Goal: Task Accomplishment & Management: Manage account settings

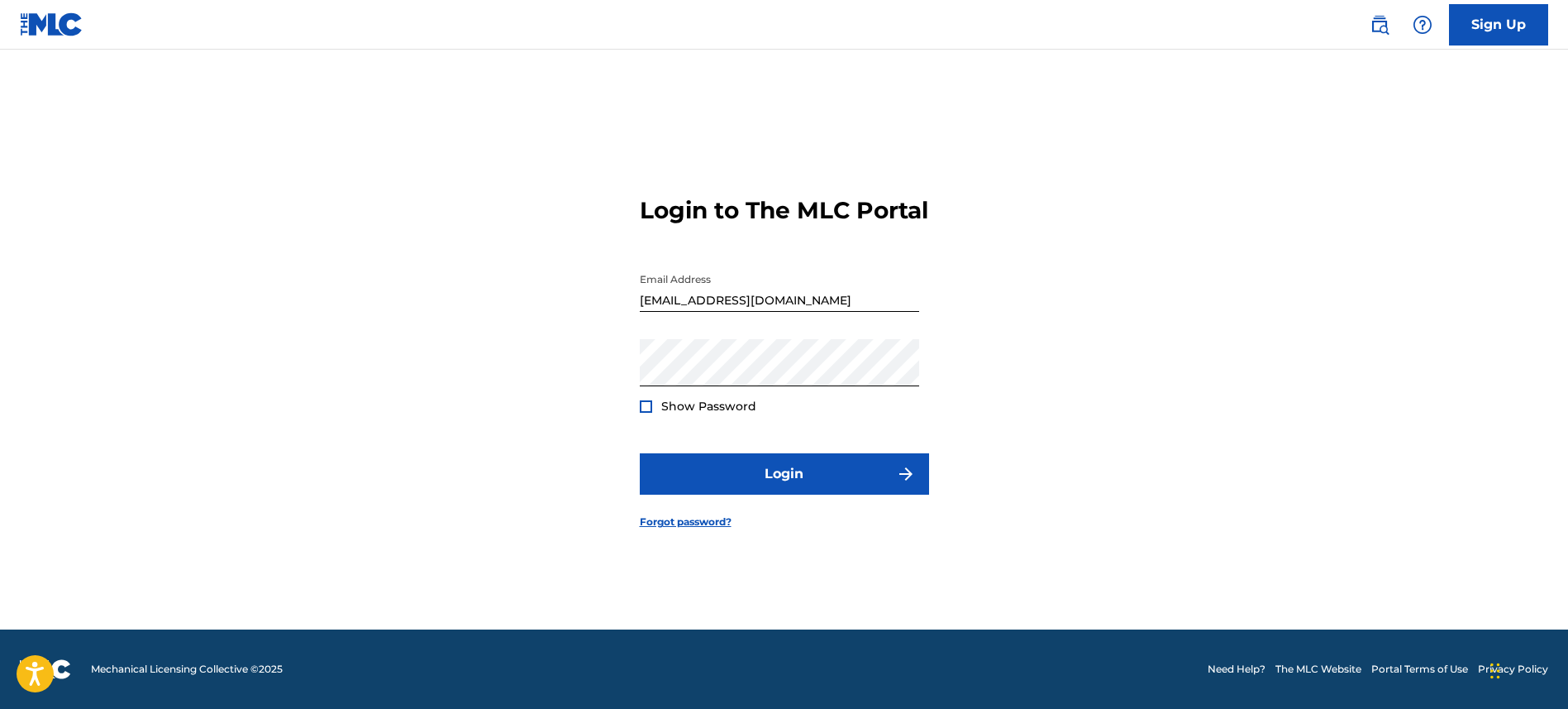
click at [647, 413] on div at bounding box center [646, 406] width 13 height 13
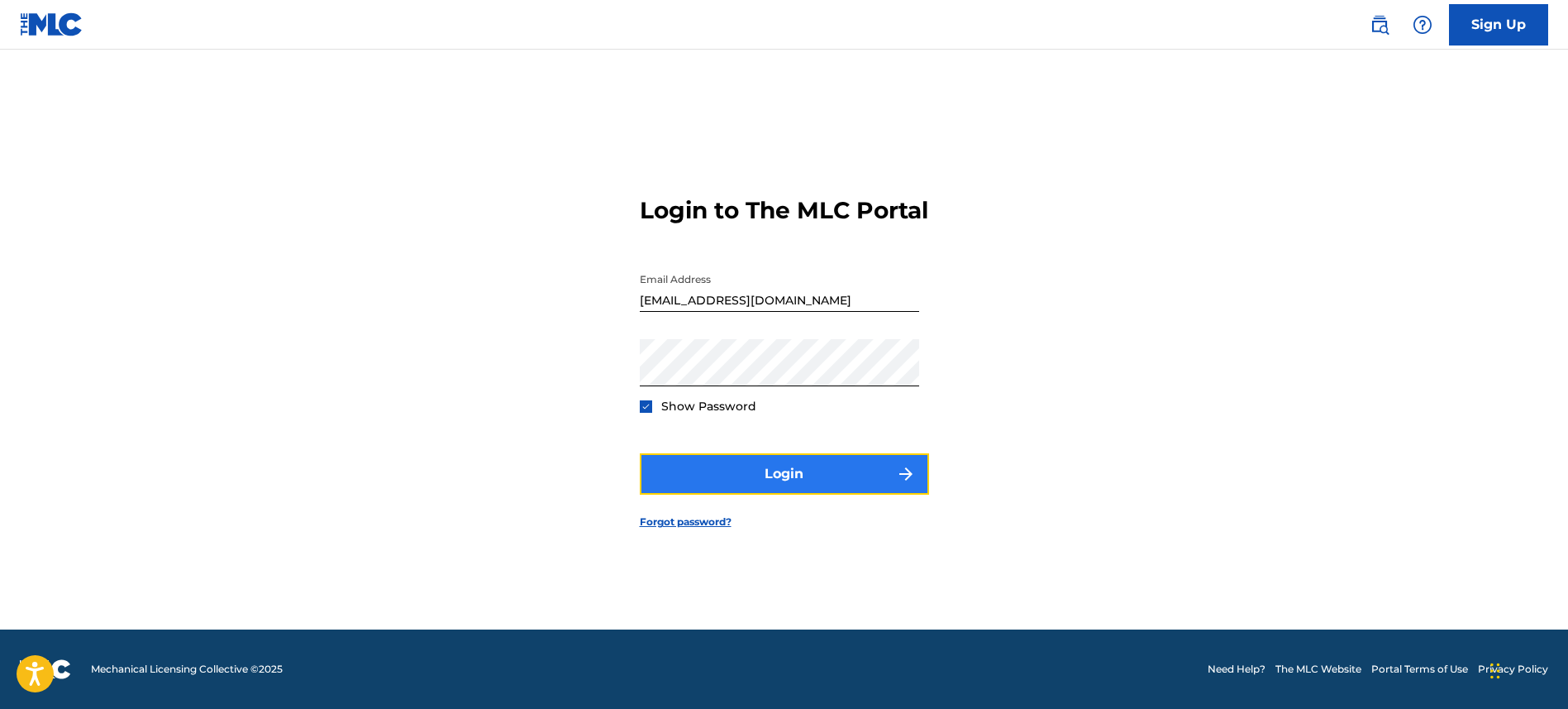
click at [771, 495] on button "Login" at bounding box center [785, 473] width 289 height 41
click at [866, 485] on button "Login" at bounding box center [785, 473] width 289 height 41
click at [766, 486] on button "Login" at bounding box center [785, 473] width 289 height 41
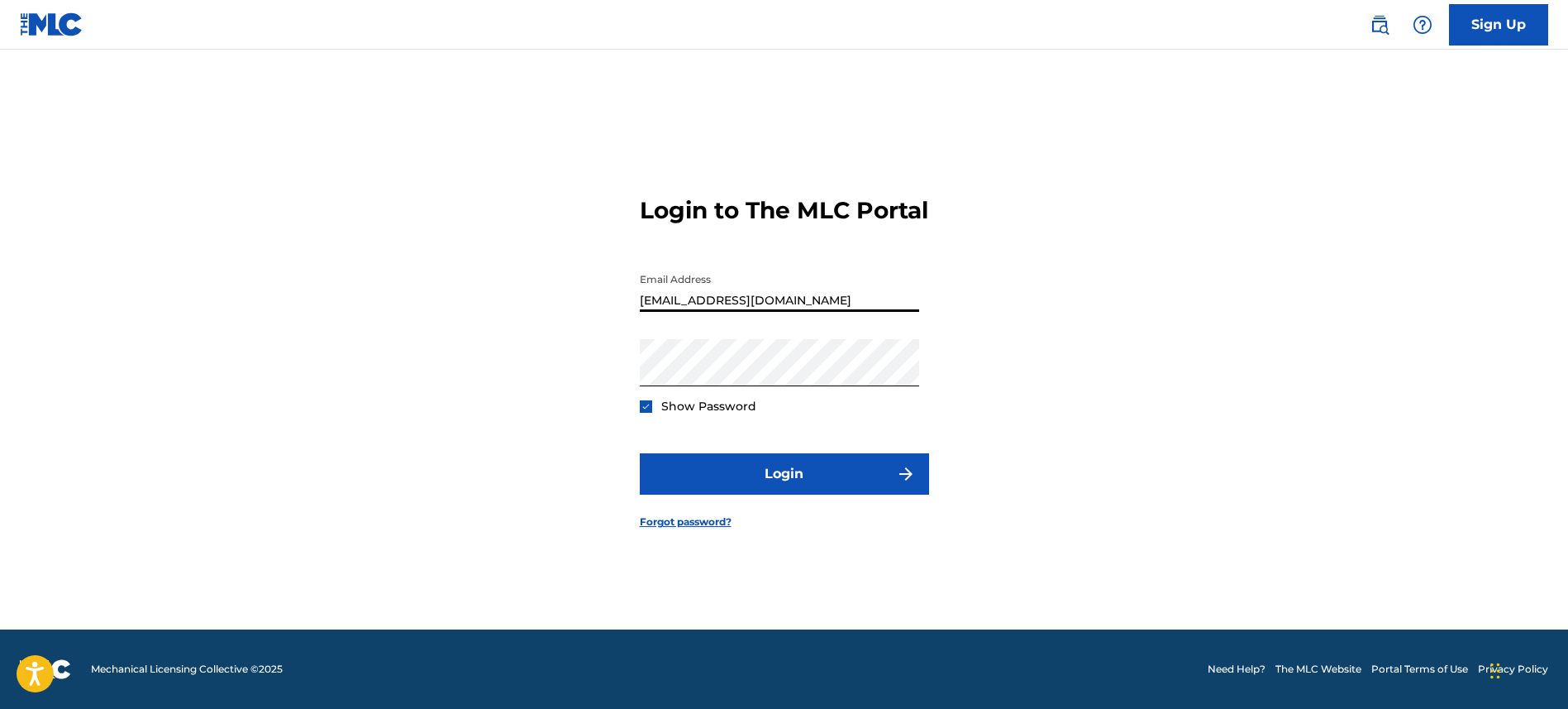
click at [812, 312] on input "[EMAIL_ADDRESS][DOMAIN_NAME]" at bounding box center [780, 288] width 280 height 47
drag, startPoint x: 812, startPoint y: 319, endPoint x: 554, endPoint y: 291, distance: 259.5
click at [554, 291] on div "Login to The MLC Portal Email Address [EMAIL_ADDRESS][DOMAIN_NAME] Password Sho…" at bounding box center [785, 349] width 1157 height 560
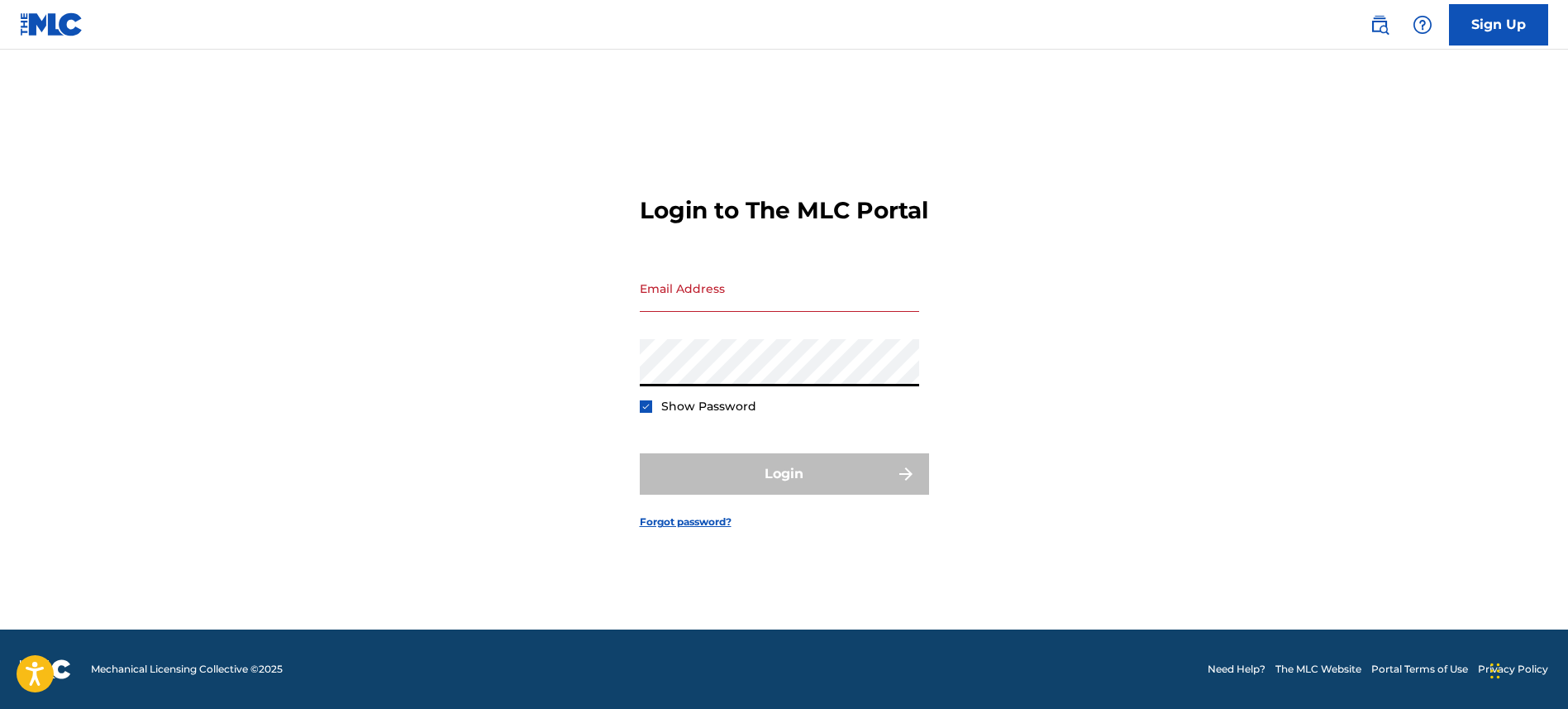
click at [568, 383] on div "Login to The MLC Portal Email Address Password Show Password Login Forgot passw…" at bounding box center [785, 349] width 1157 height 560
click at [661, 306] on input "Email Address" at bounding box center [780, 288] width 280 height 47
type input "[PERSON_NAME][EMAIL_ADDRESS][DOMAIN_NAME]"
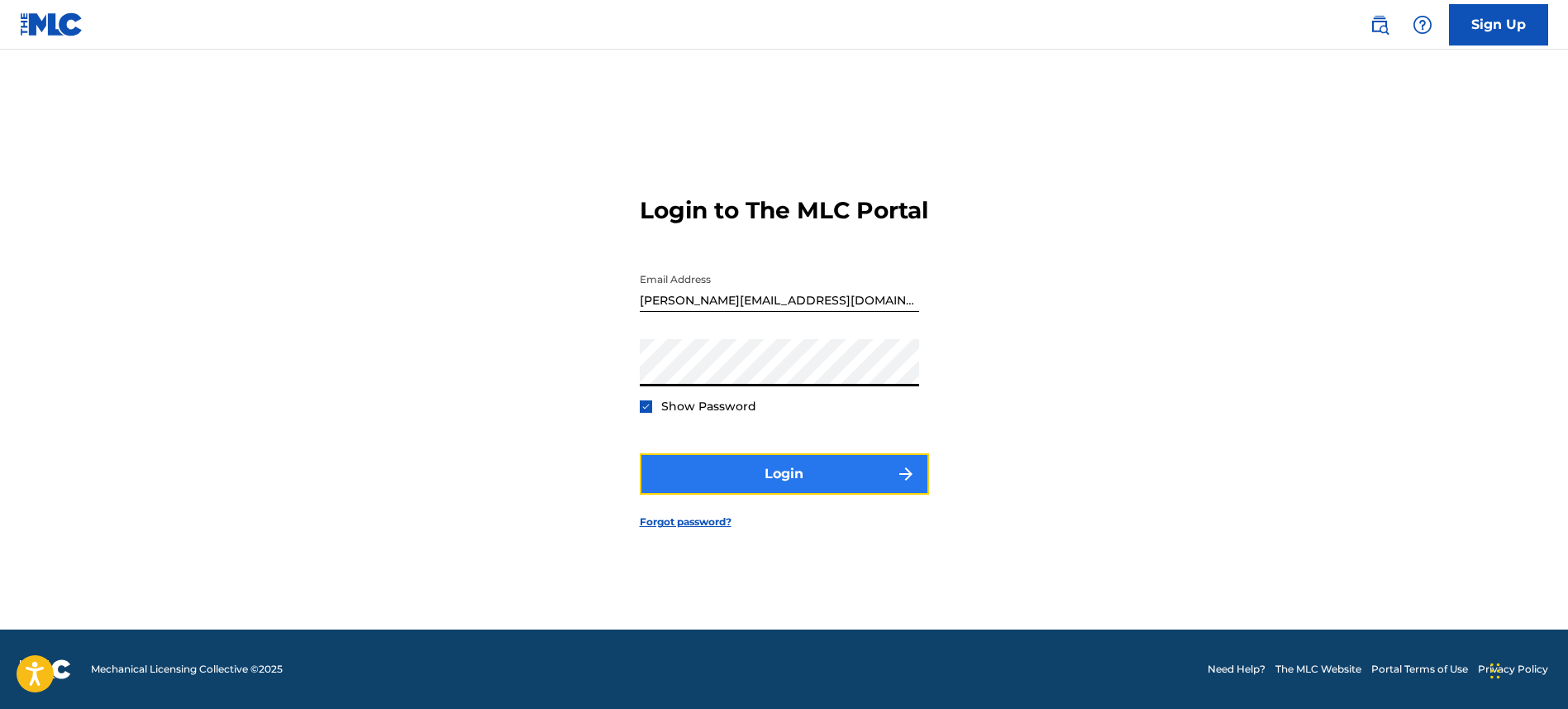
click at [760, 486] on button "Login" at bounding box center [785, 473] width 289 height 41
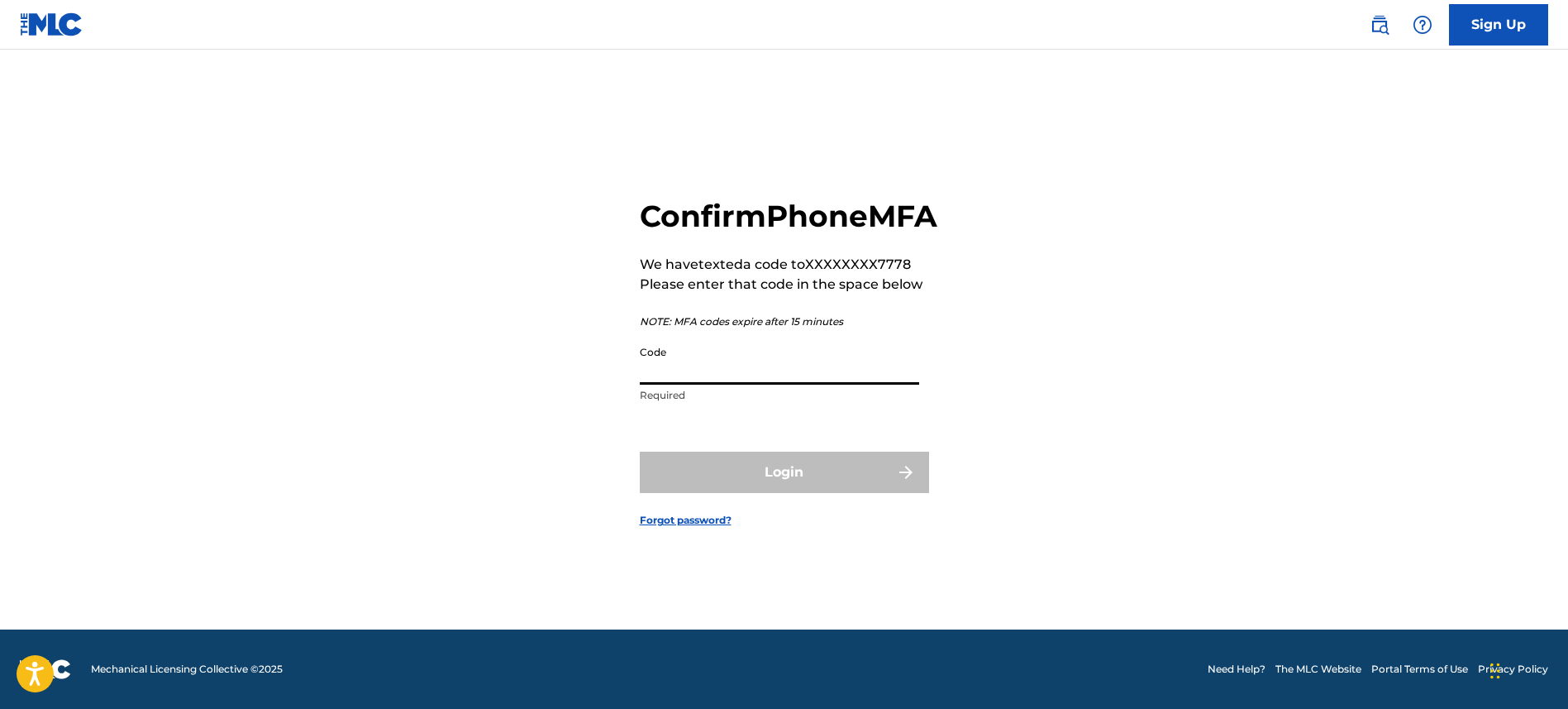
click at [695, 384] on input "Code" at bounding box center [780, 361] width 280 height 47
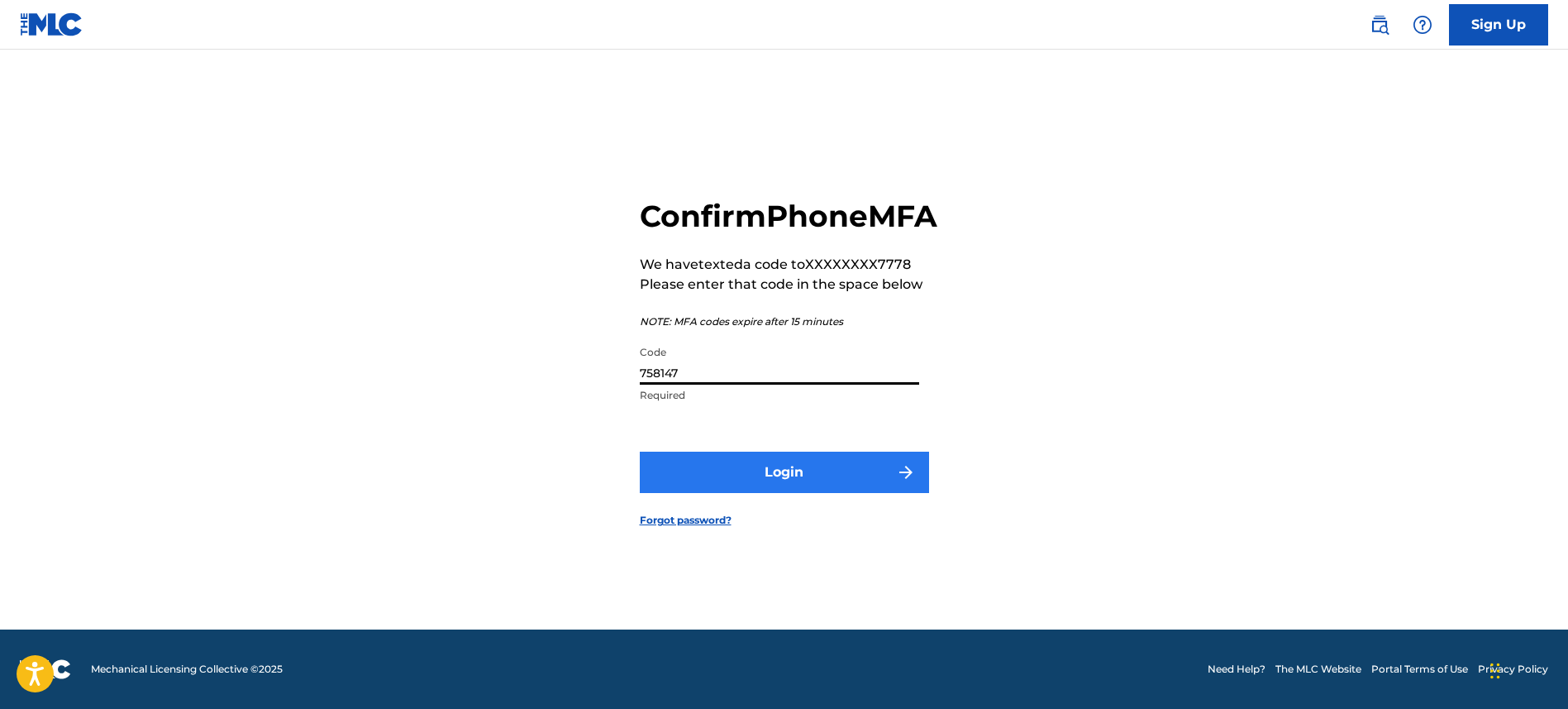
type input "758147"
click at [812, 492] on button "Login" at bounding box center [785, 472] width 289 height 41
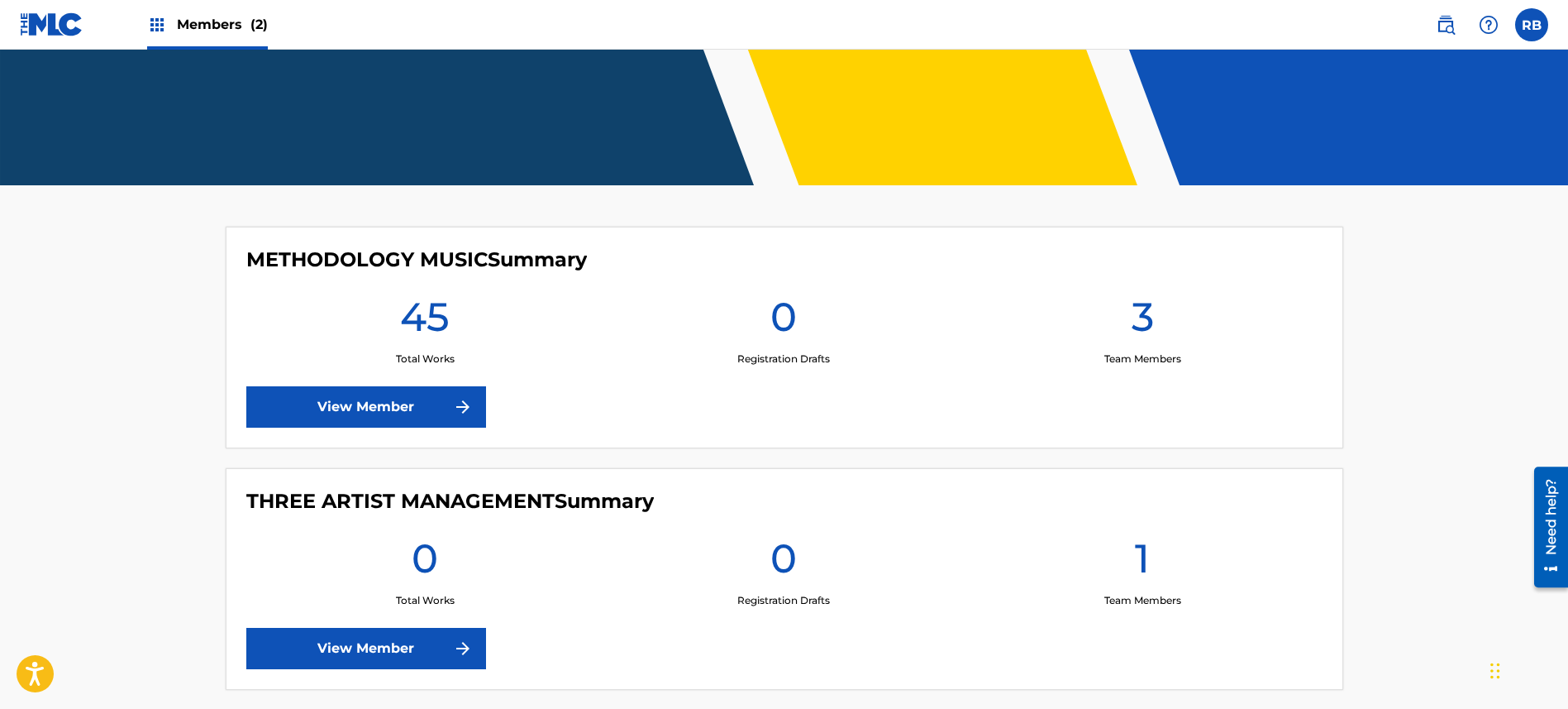
scroll to position [296, 0]
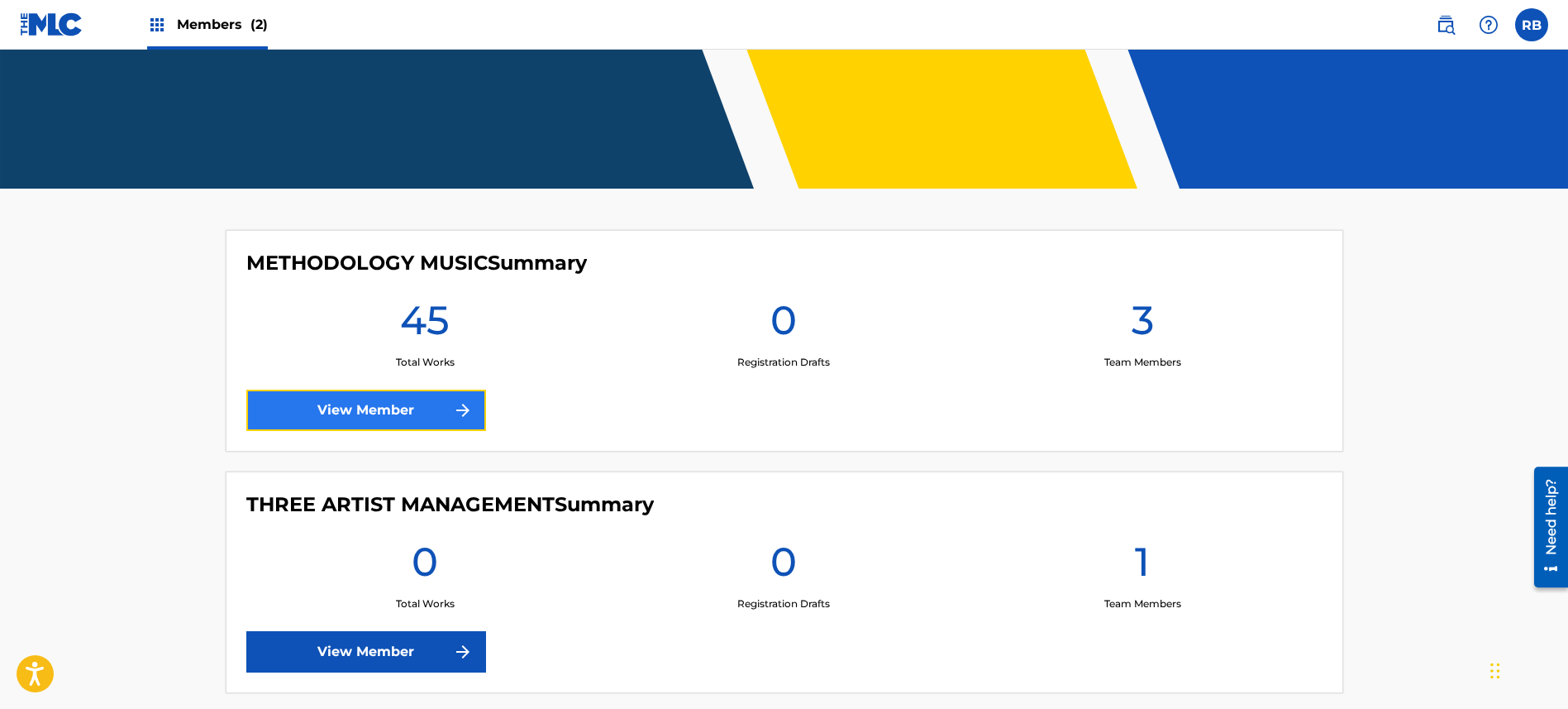
click at [453, 420] on img at bounding box center [462, 410] width 20 height 20
